Goal: Task Accomplishment & Management: Complete application form

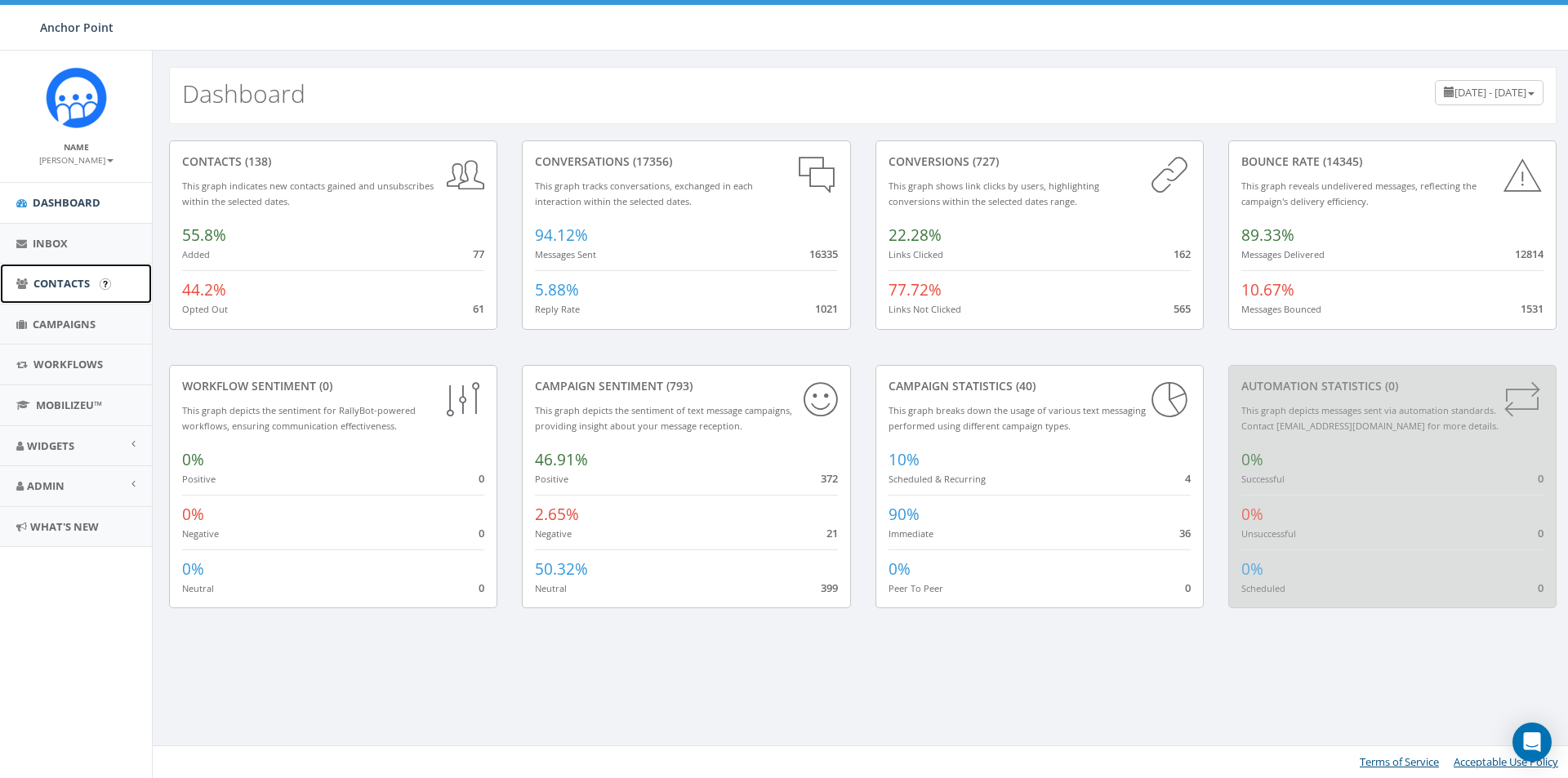
click at [33, 283] on link "Contacts" at bounding box center [76, 284] width 151 height 40
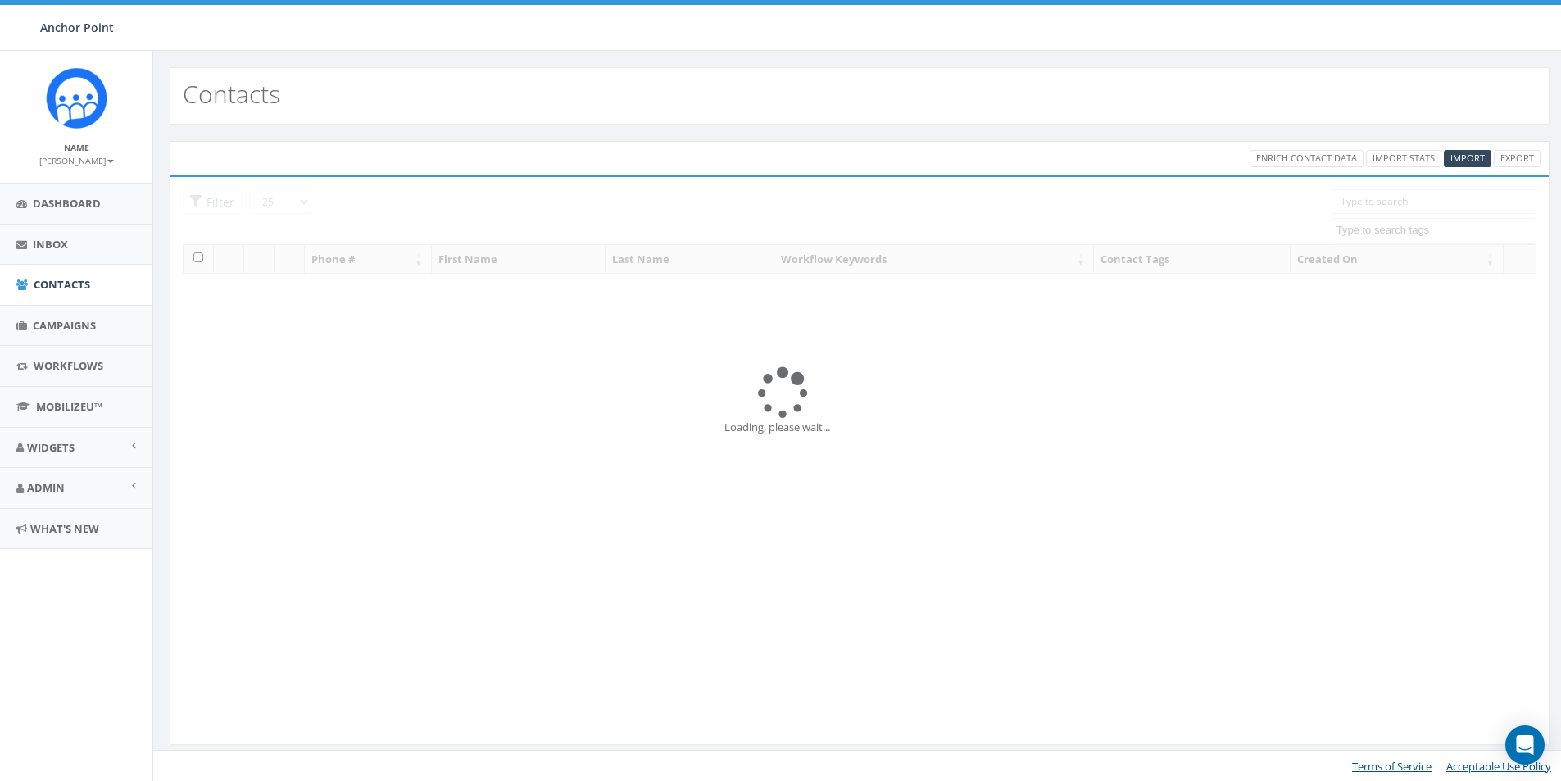
select select
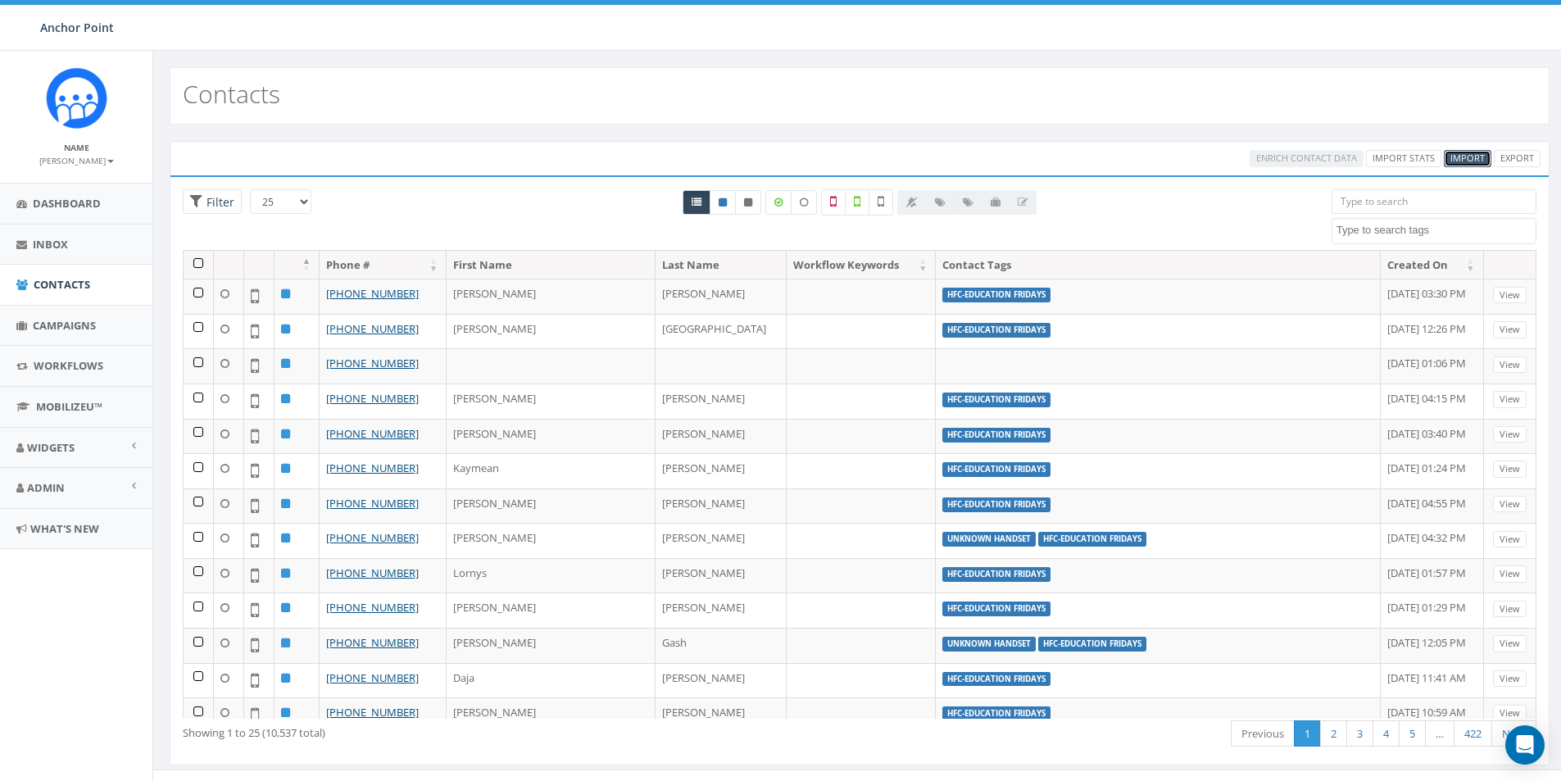
click at [1465, 155] on span "Import" at bounding box center [1468, 158] width 34 height 12
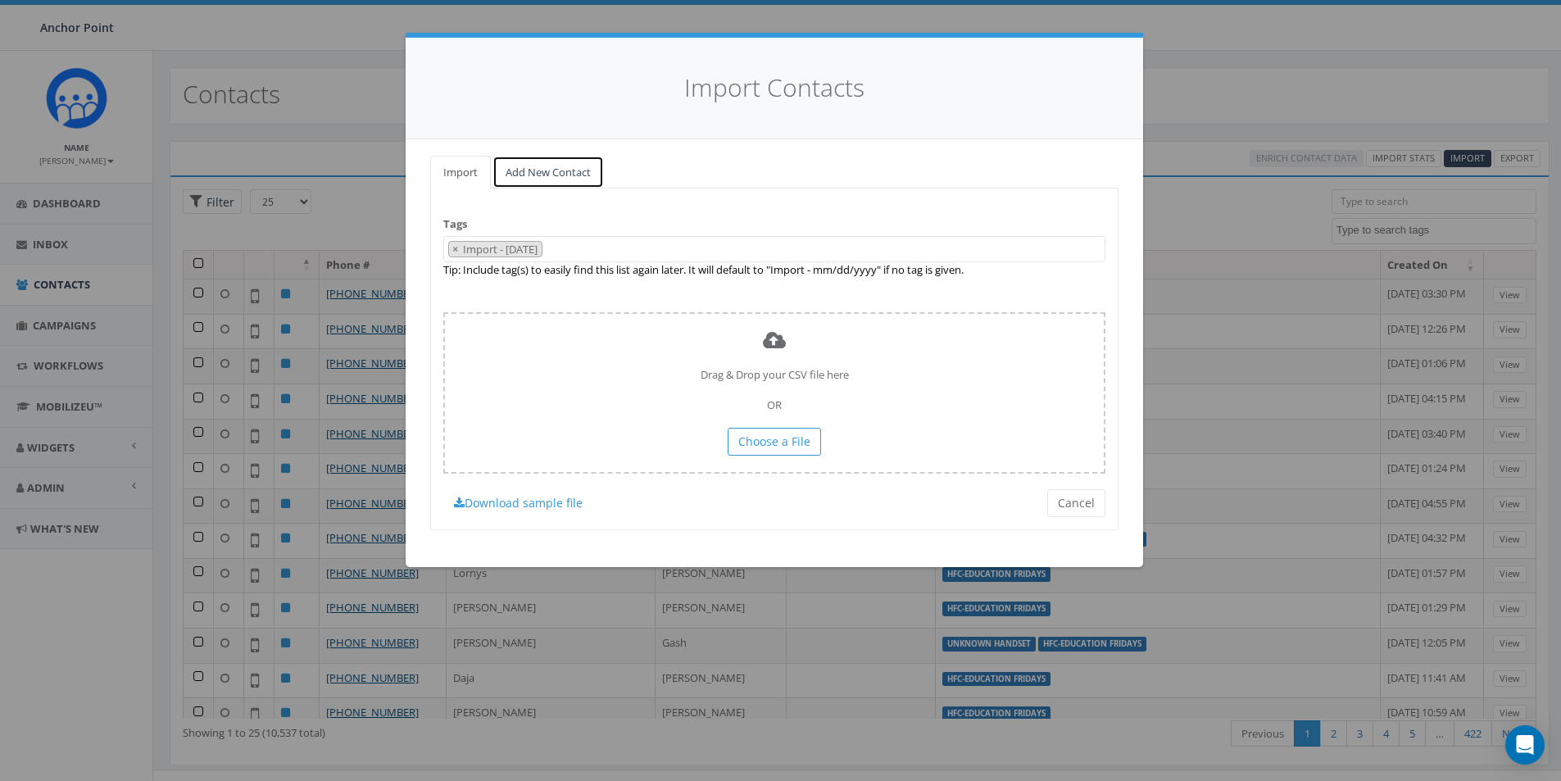
click at [540, 175] on link "Add New Contact" at bounding box center [548, 173] width 111 height 34
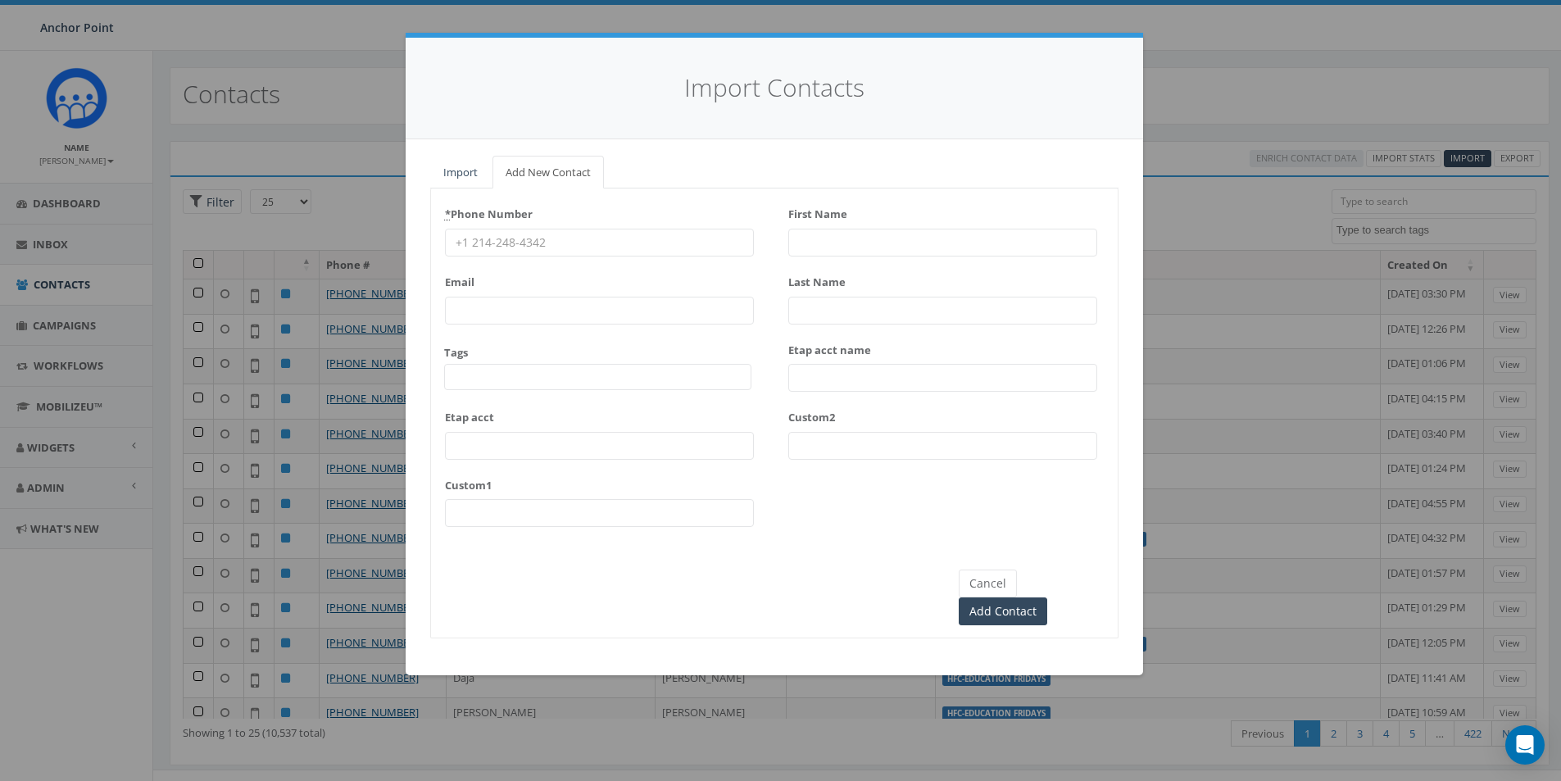
click at [489, 237] on input "* Phone Number" at bounding box center [599, 243] width 309 height 28
type input "346-710-1864"
click at [479, 379] on span at bounding box center [597, 377] width 307 height 26
type textarea "HF"
select select "HFC-Education Fridays"
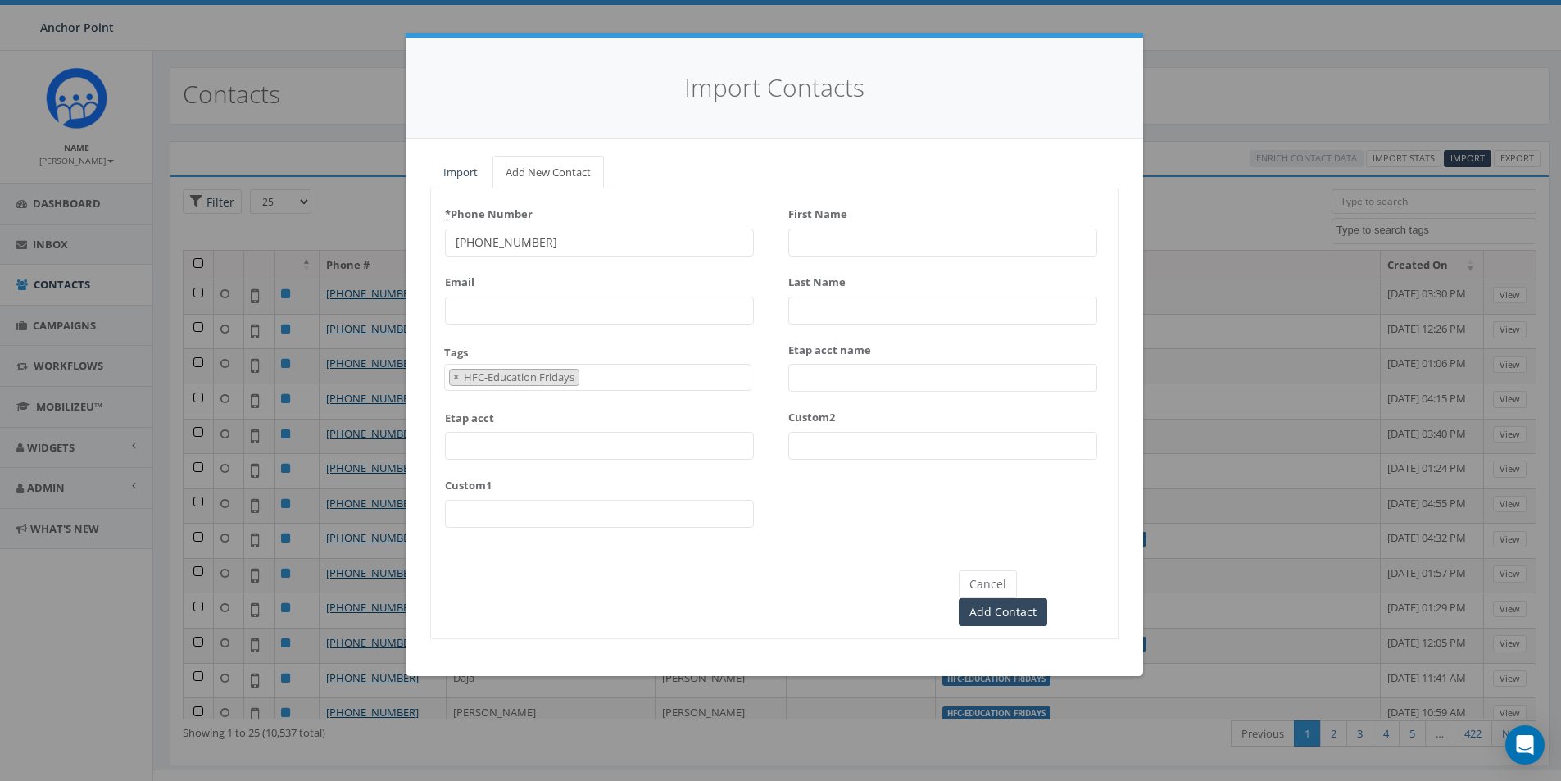
scroll to position [545, 0]
click at [816, 242] on input "First Name" at bounding box center [943, 243] width 309 height 28
type input "[PERSON_NAME]"
click at [818, 309] on input "Last Name" at bounding box center [943, 311] width 309 height 28
type input "[PERSON_NAME]"
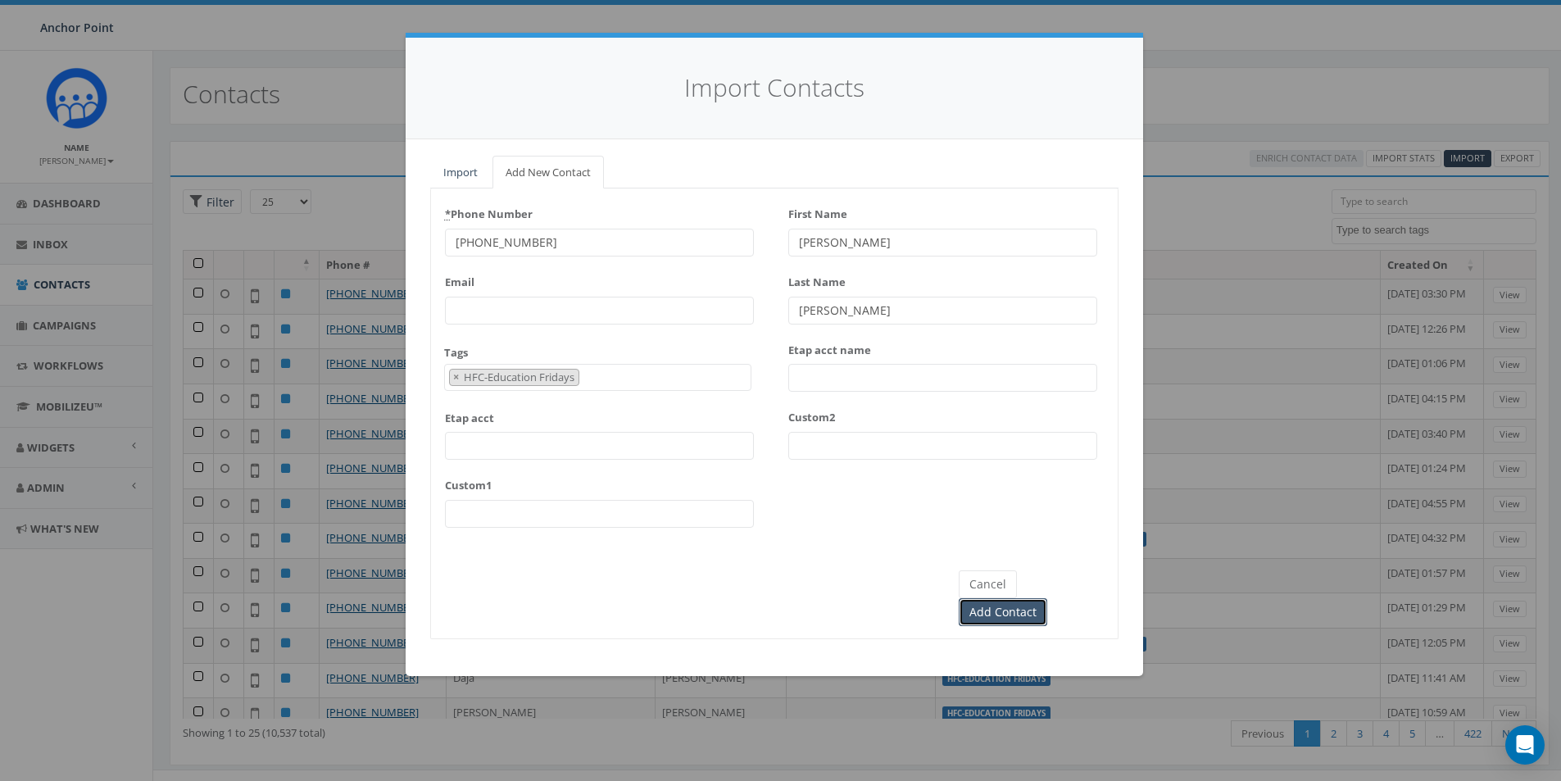
click at [1048, 598] on input "Add Contact" at bounding box center [1003, 612] width 89 height 28
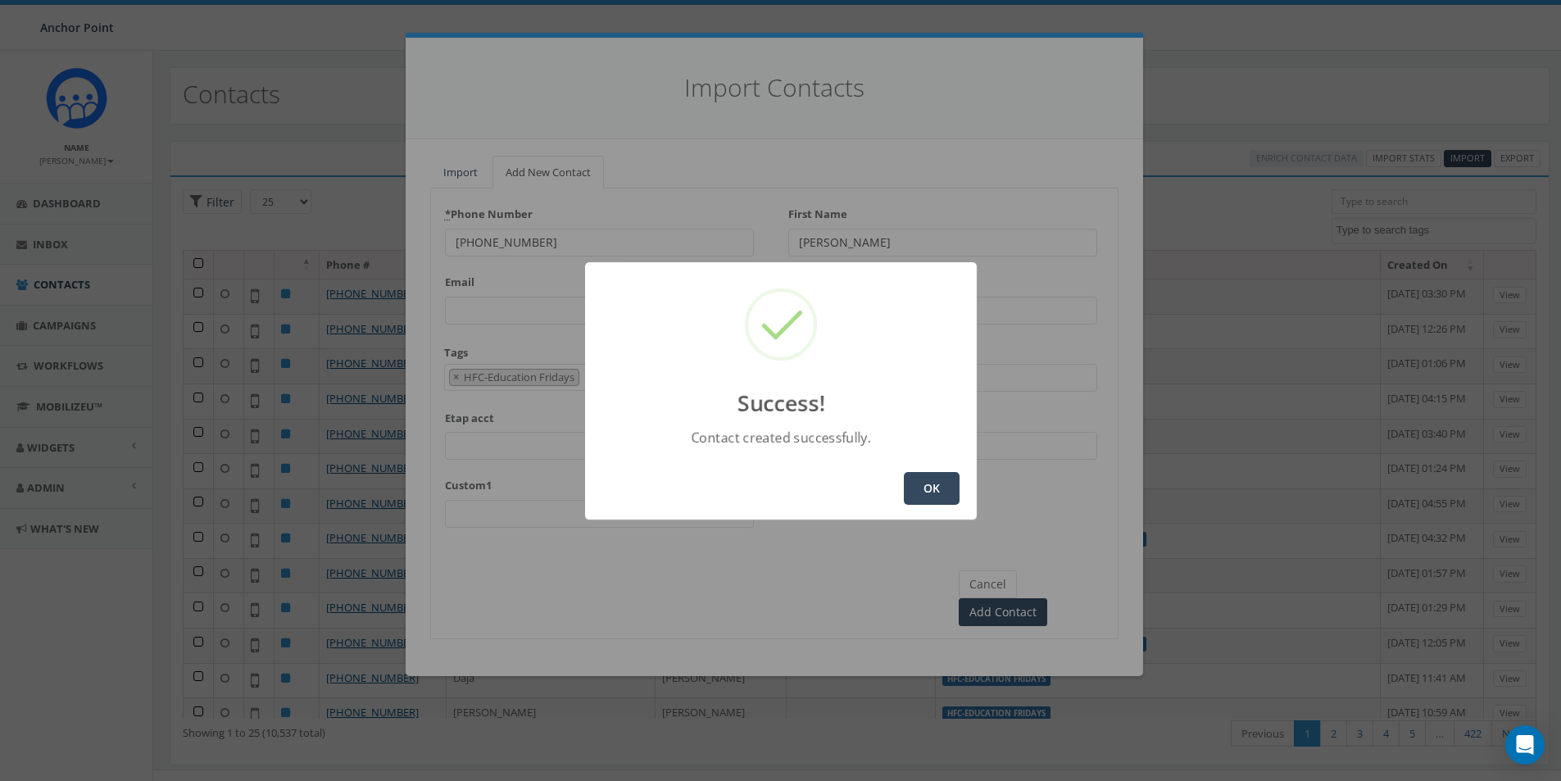
click at [944, 485] on button "OK" at bounding box center [932, 488] width 56 height 33
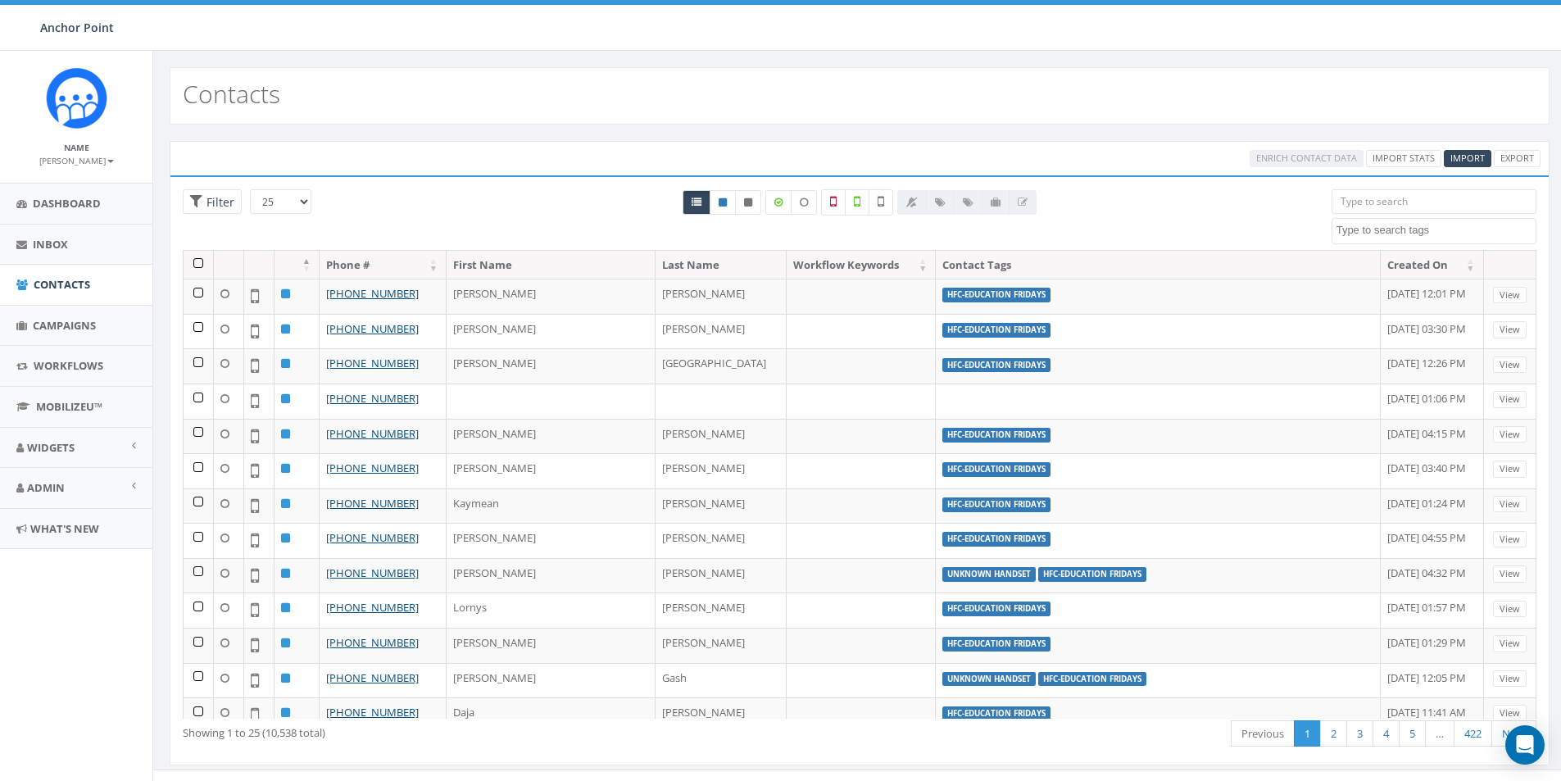
select select
